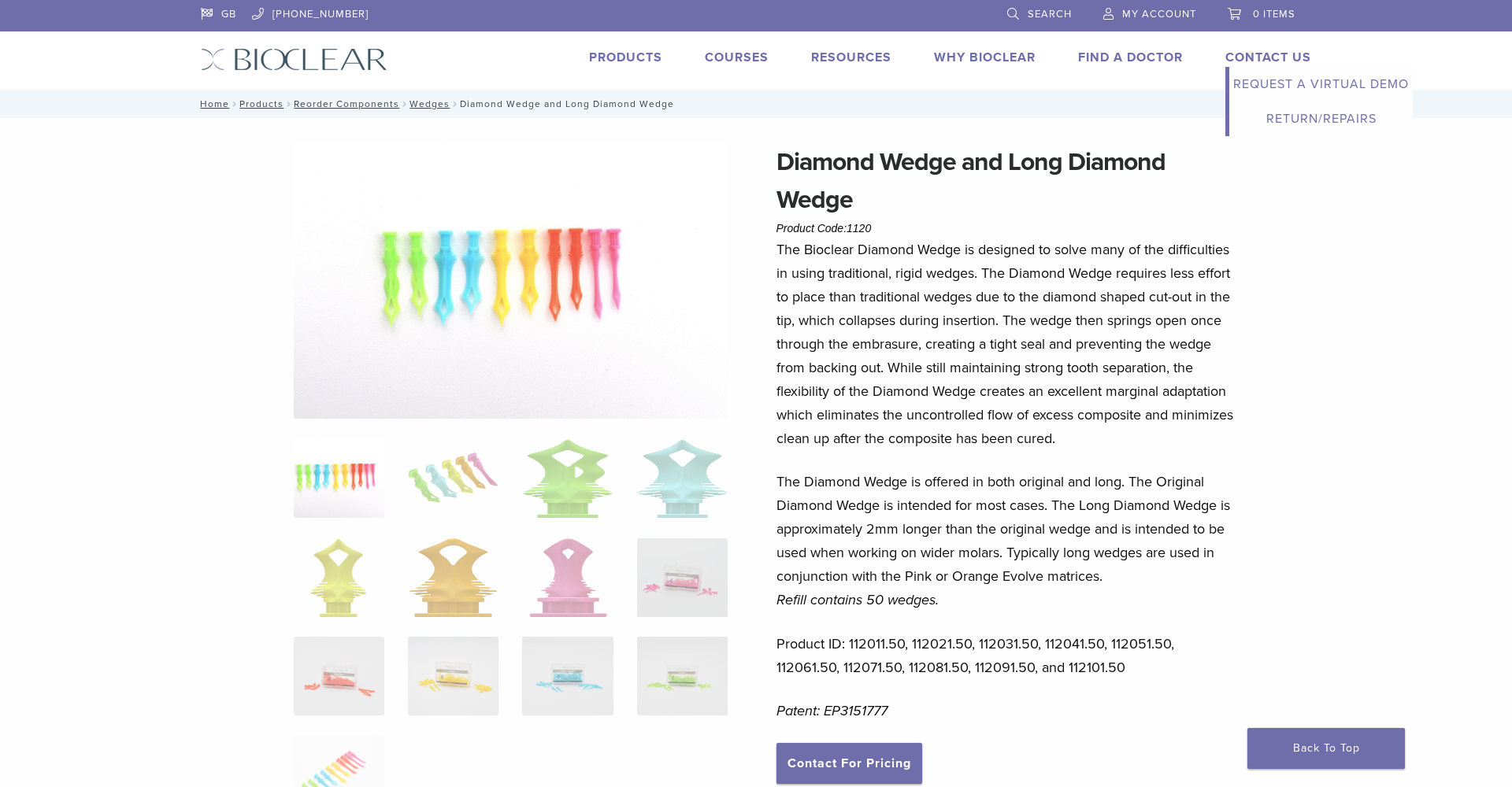
click at [1242, 62] on link "Contact Us" at bounding box center [1268, 57] width 86 height 16
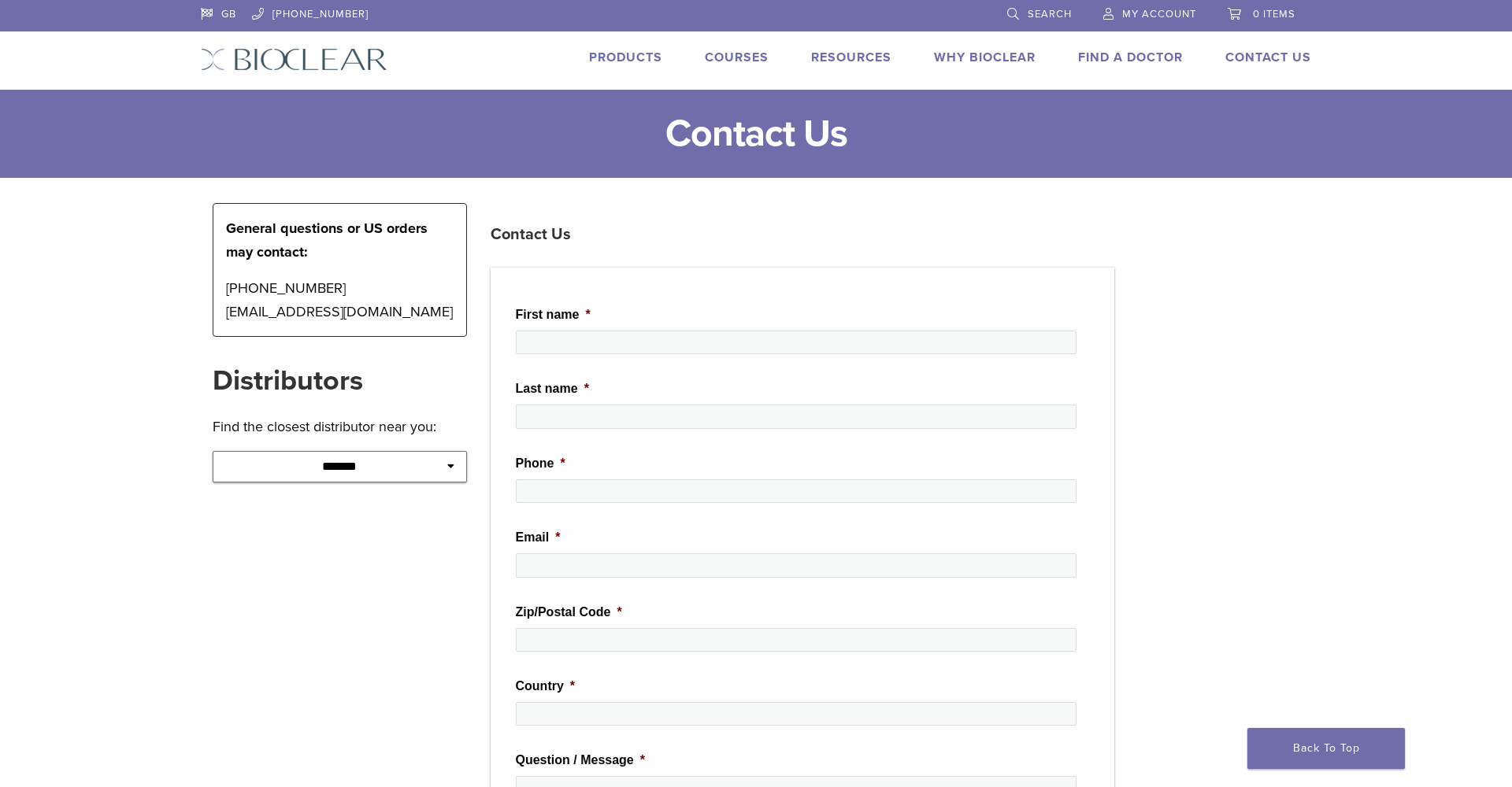
click at [615, 64] on link "Products" at bounding box center [625, 57] width 73 height 16
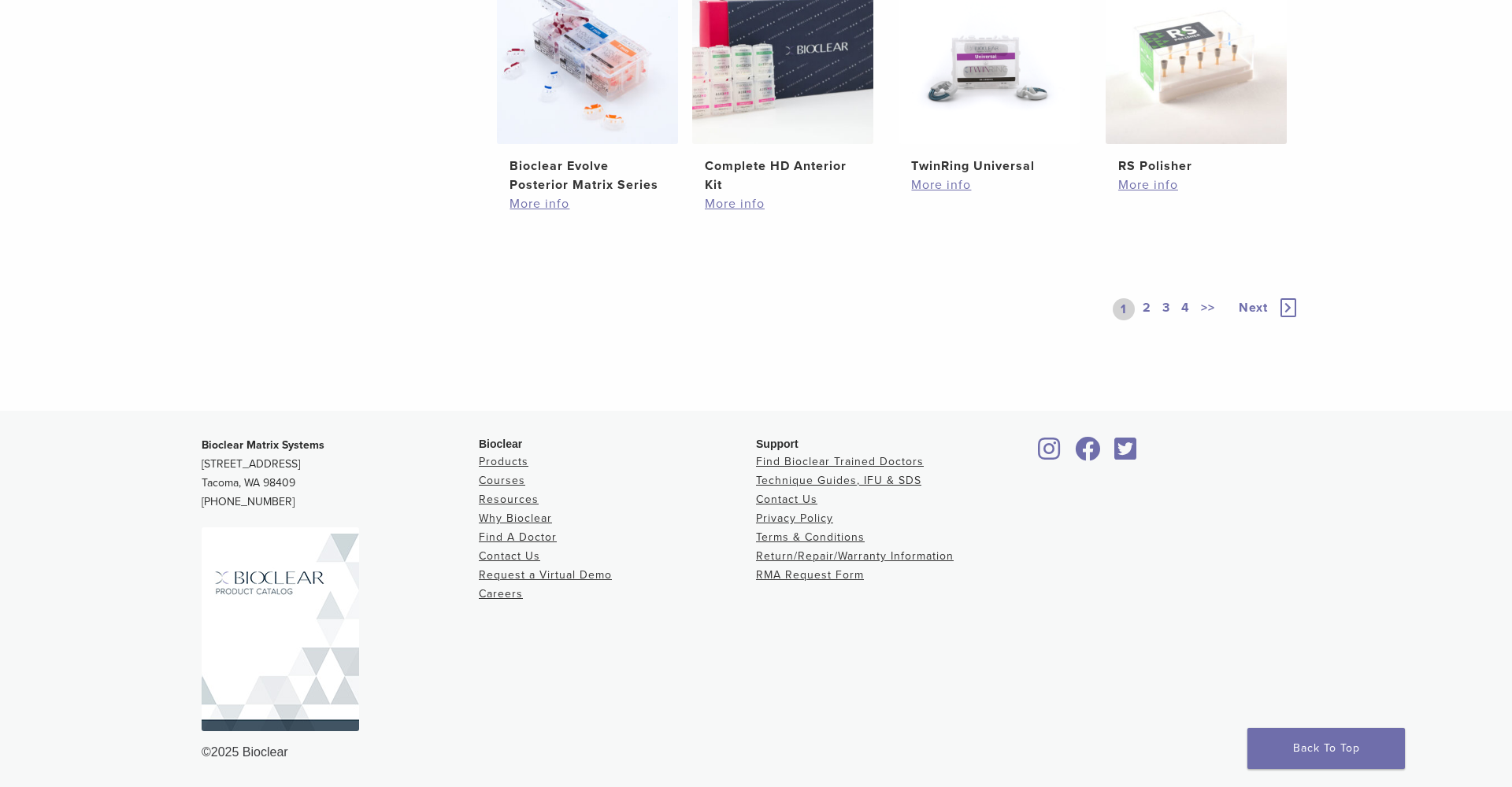
scroll to position [1250, 0]
click at [801, 496] on link "Contact Us" at bounding box center [786, 501] width 62 height 13
